Goal: Navigation & Orientation: Understand site structure

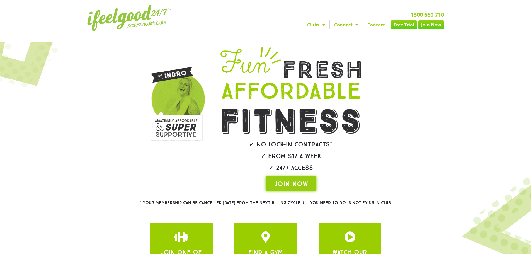
click at [322, 28] on span "Menu" at bounding box center [322, 25] width 6 height 10
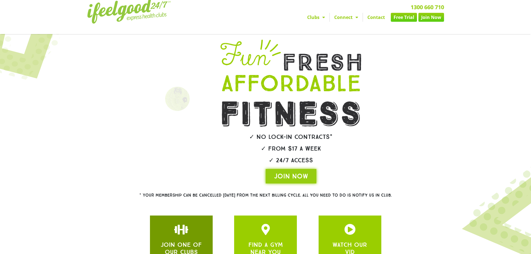
scroll to position [66, 0]
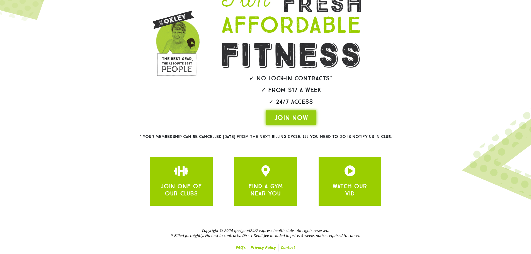
drag, startPoint x: 144, startPoint y: 63, endPoint x: 112, endPoint y: 74, distance: 33.6
click at [112, 74] on section at bounding box center [265, 52] width 525 height 149
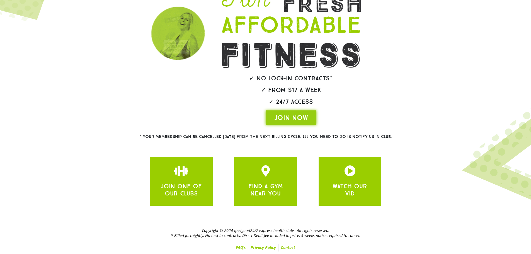
click at [282, 90] on h2 "✓ From $17 a week" at bounding box center [291, 90] width 172 height 6
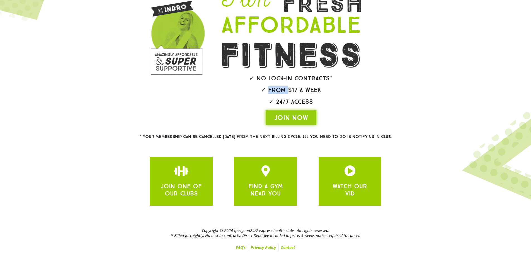
click at [282, 90] on h2 "✓ From $17 a week" at bounding box center [291, 90] width 172 height 6
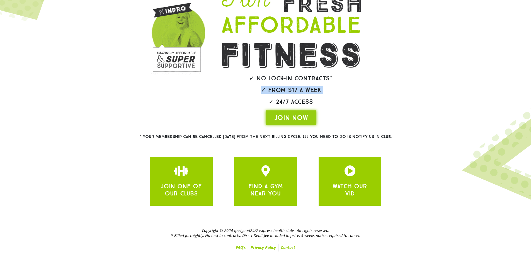
click at [317, 91] on h2 "✓ From $17 a week" at bounding box center [291, 90] width 172 height 6
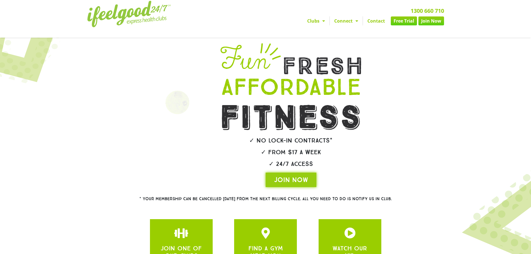
scroll to position [0, 0]
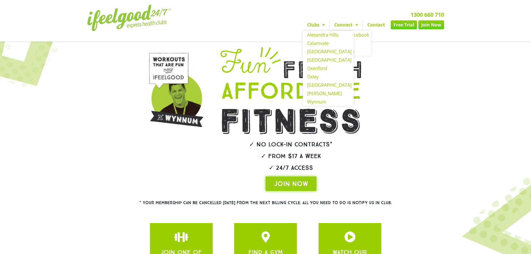
click at [319, 25] on span "Menu" at bounding box center [322, 25] width 6 height 10
